Goal: Task Accomplishment & Management: Complete application form

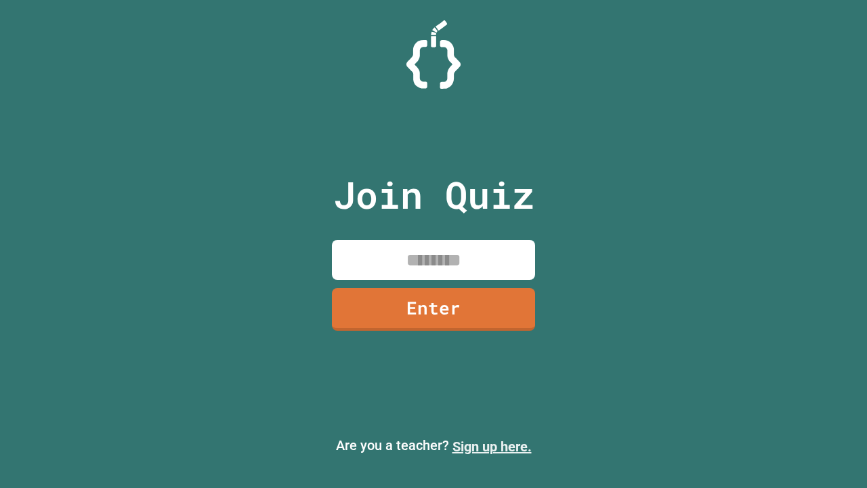
click at [492, 447] on link "Sign up here." at bounding box center [492, 446] width 79 height 16
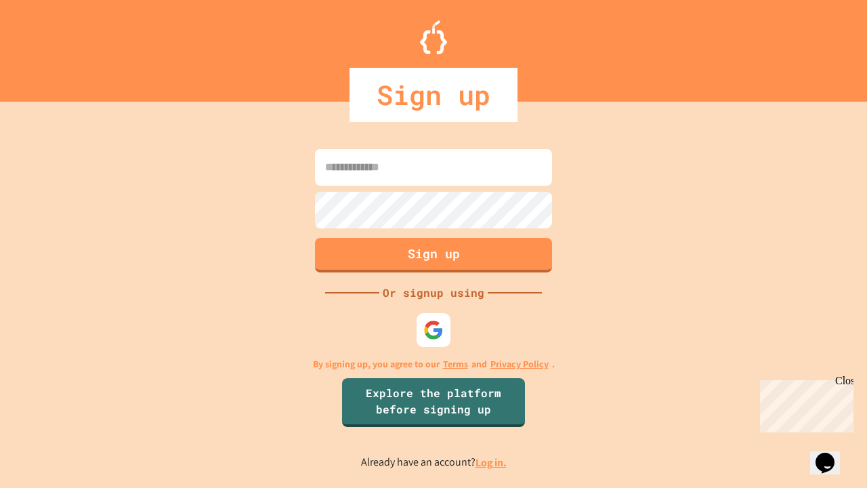
click at [492, 462] on link "Log in." at bounding box center [491, 462] width 31 height 14
